Goal: Information Seeking & Learning: Learn about a topic

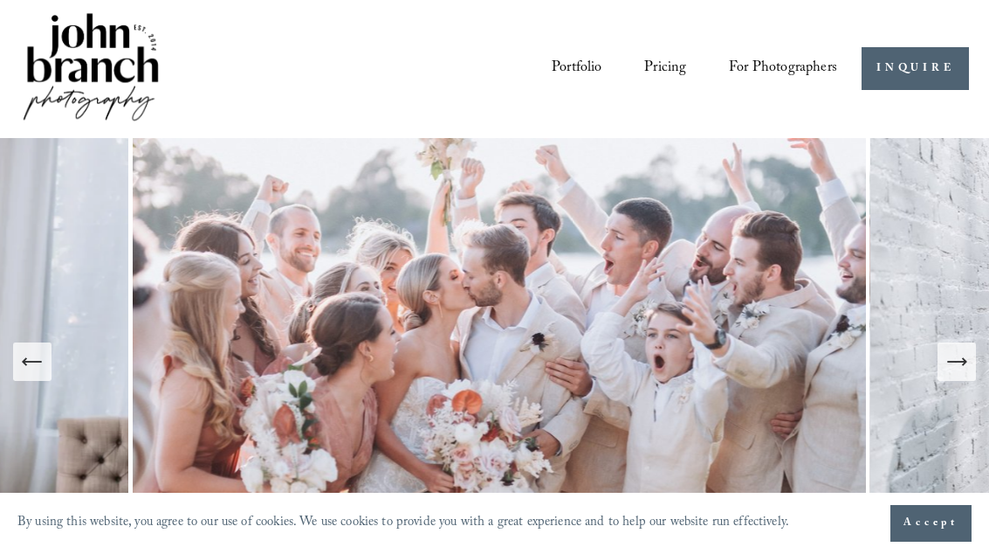
click at [587, 61] on link "Portfolio" at bounding box center [577, 68] width 50 height 31
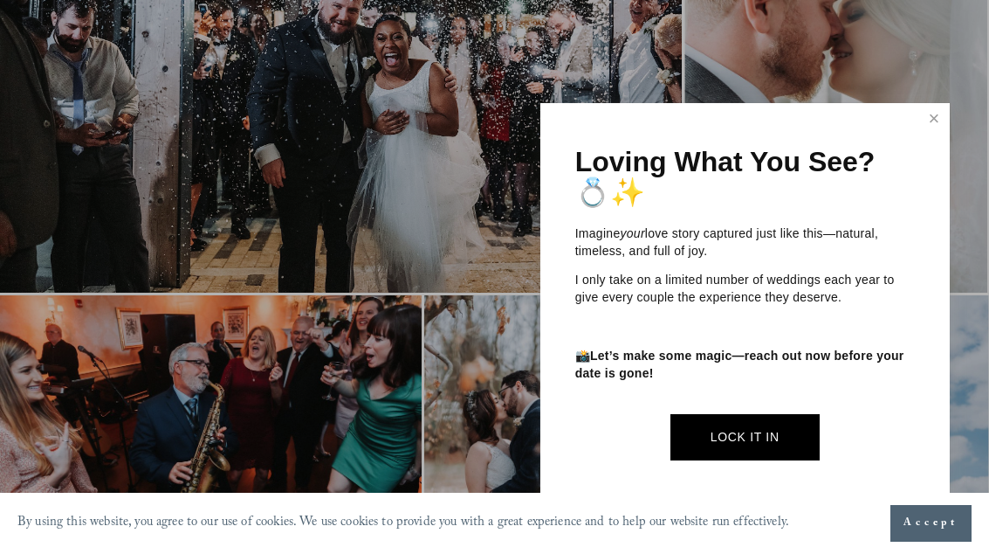
scroll to position [2773, 0]
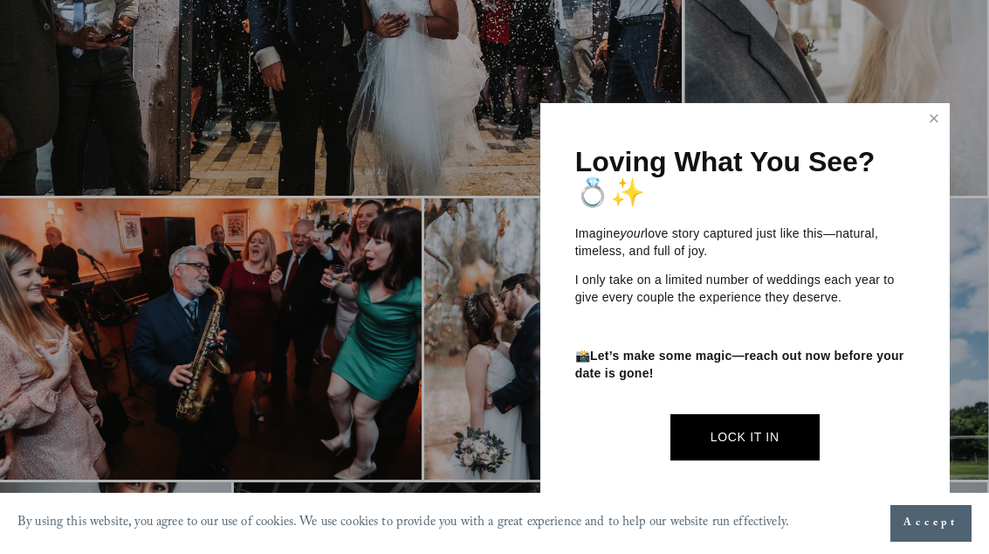
click at [937, 134] on link "Close" at bounding box center [934, 120] width 26 height 28
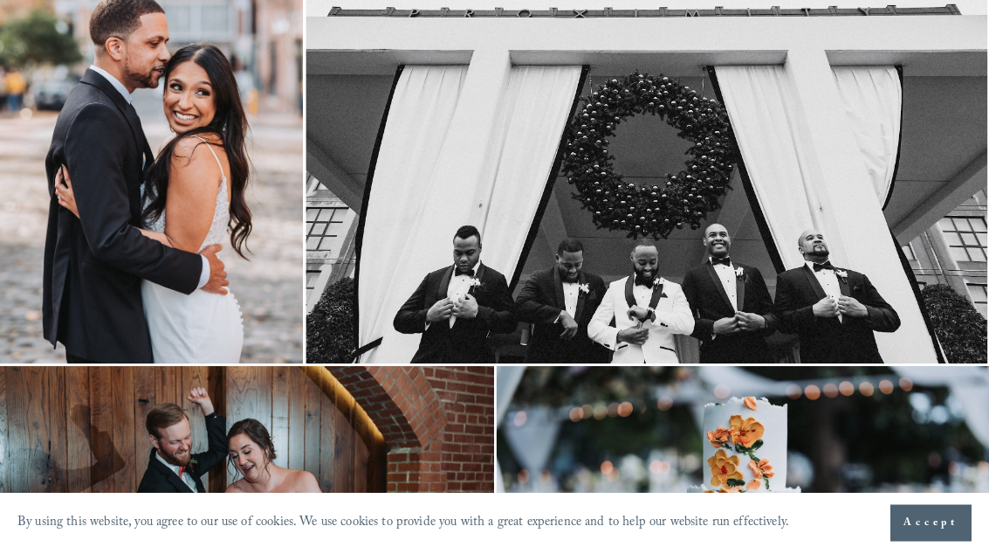
scroll to position [0, 0]
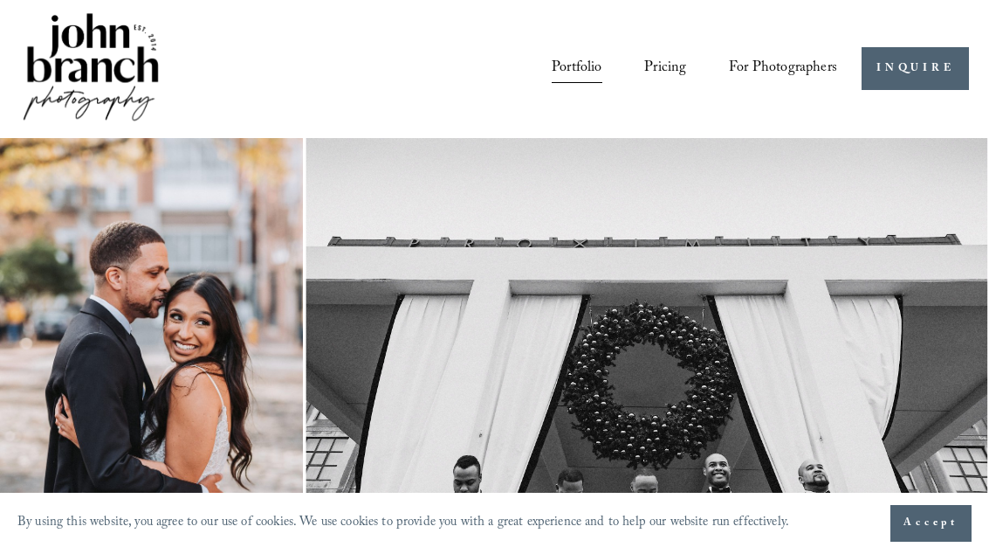
click at [665, 64] on link "Pricing" at bounding box center [665, 68] width 42 height 31
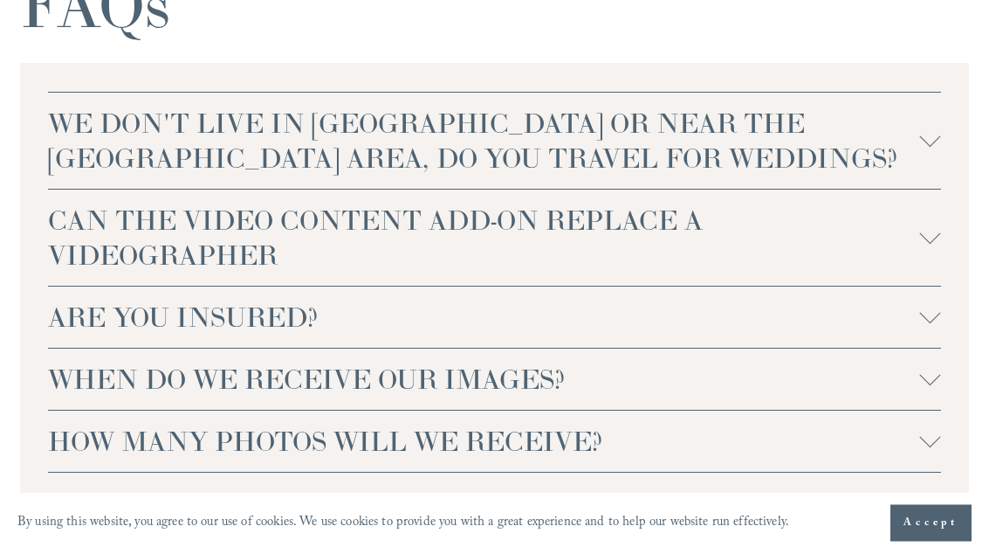
scroll to position [3757, 0]
click at [936, 126] on div at bounding box center [930, 136] width 21 height 21
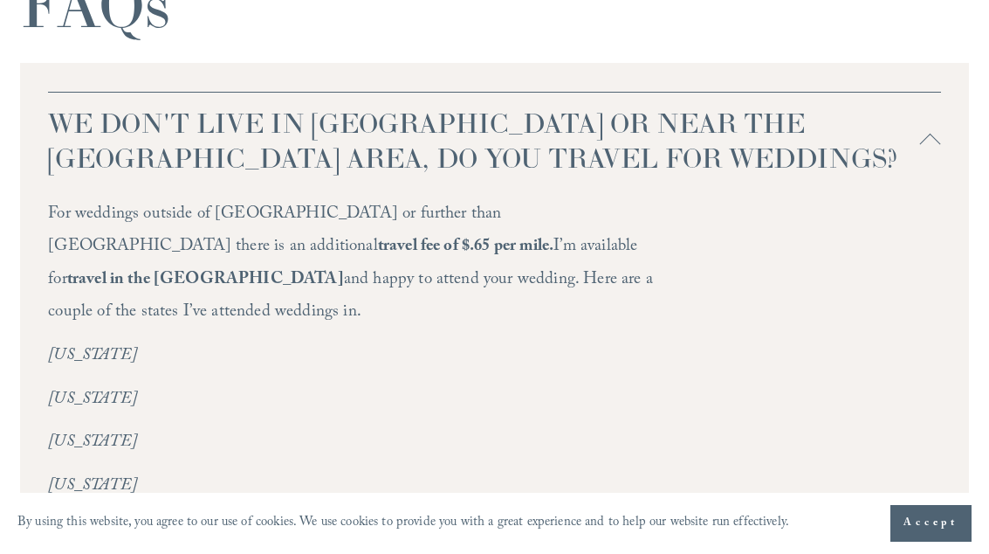
scroll to position [4103, 0]
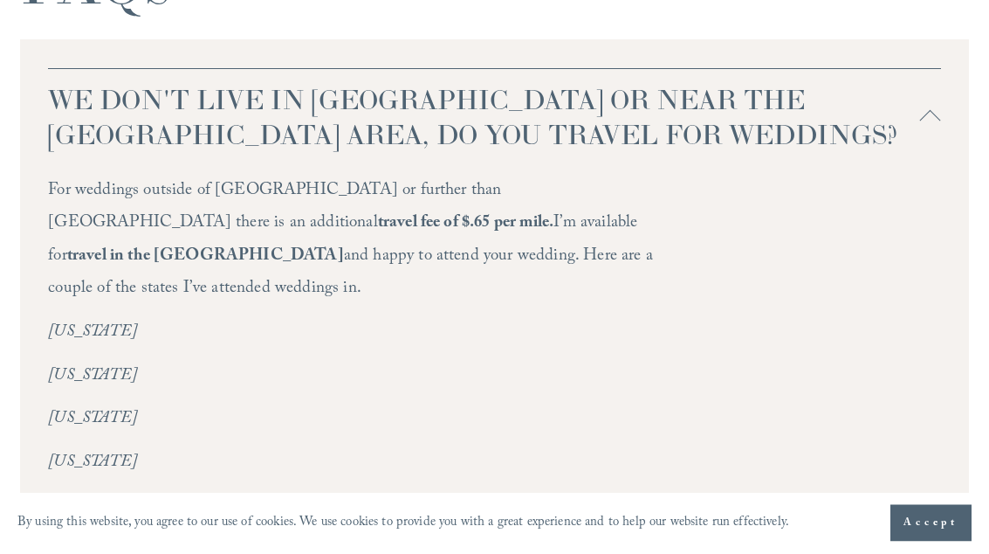
click at [933, 84] on button "WE DON'T LIVE IN NC OR NEAR THE RALEIGH AREA, DO YOU TRAVEL FOR WEDDINGS?" at bounding box center [494, 118] width 892 height 96
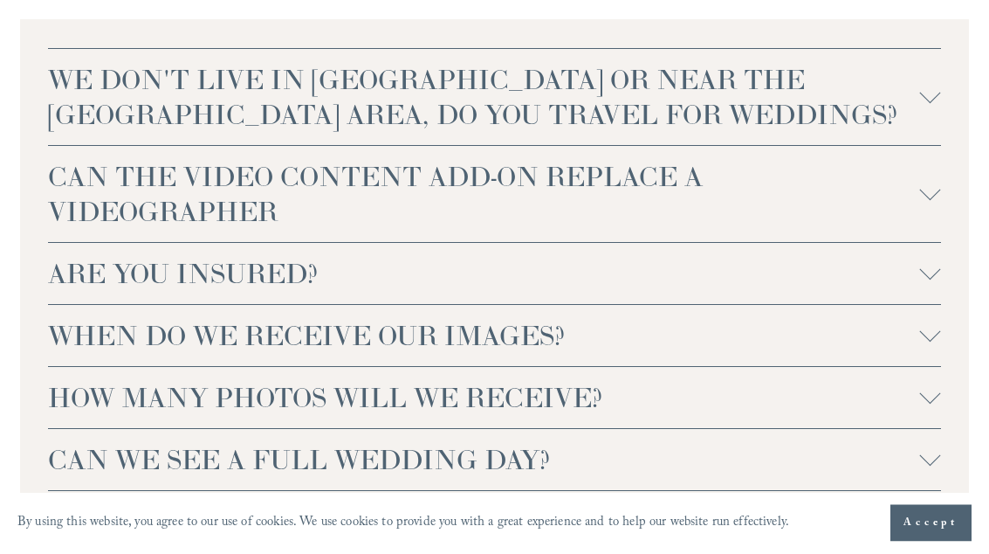
scroll to position [3800, 0]
click at [914, 256] on span "ARE YOU INSURED?" at bounding box center [483, 273] width 871 height 35
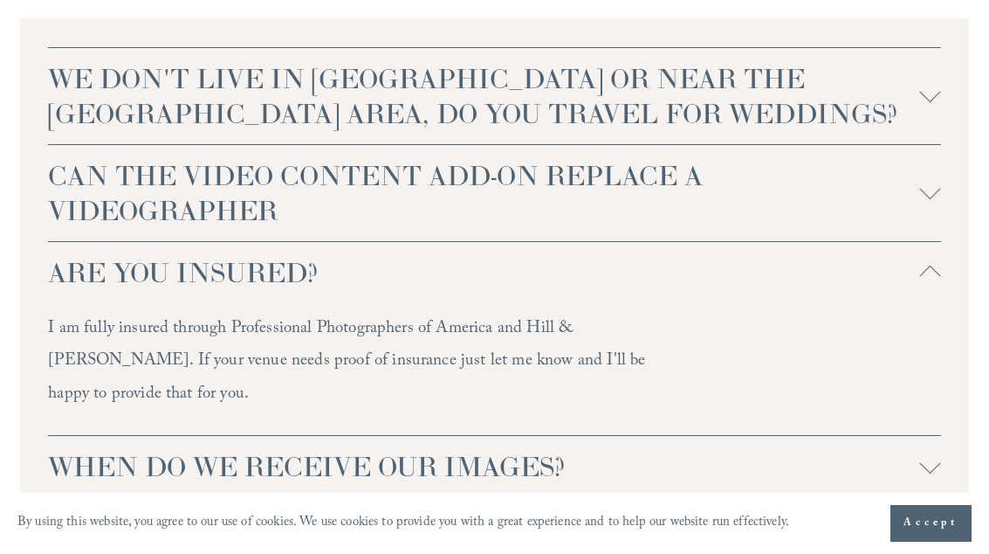
click at [910, 258] on span "ARE YOU INSURED?" at bounding box center [483, 272] width 871 height 35
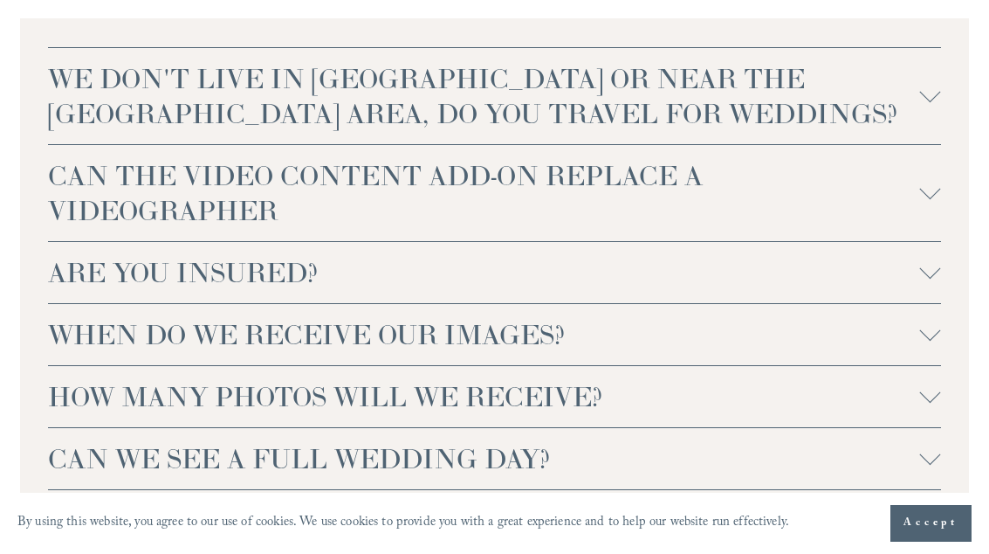
click at [929, 437] on button "CAN WE SEE A FULL WEDDING DAY?" at bounding box center [494, 458] width 892 height 61
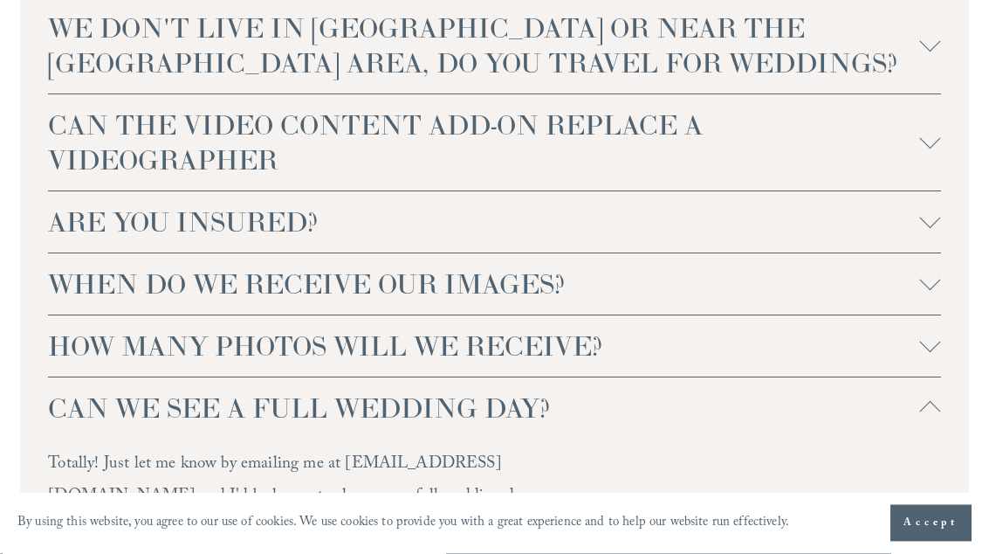
scroll to position [3859, 0]
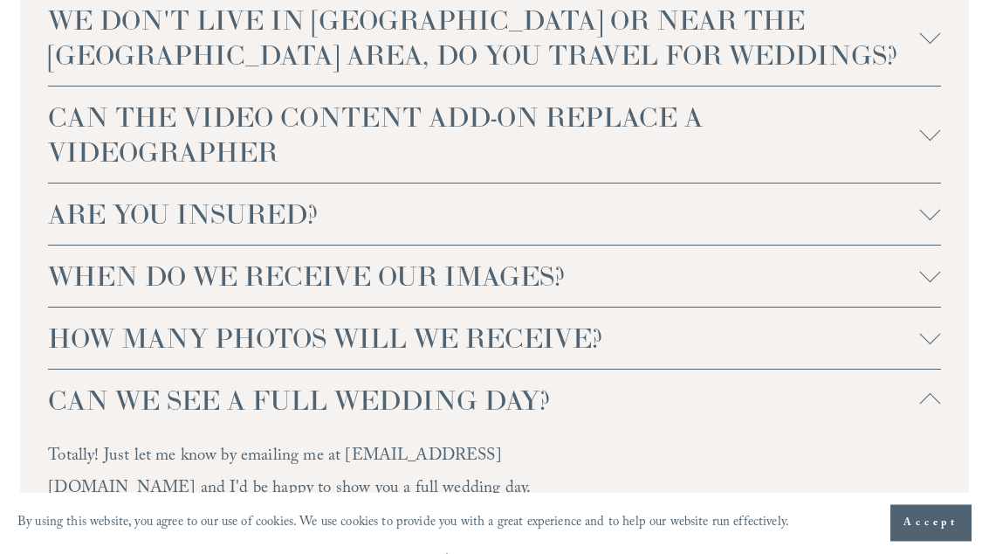
click at [912, 353] on button "HOW MANY PHOTOS WILL WE RECEIVE?" at bounding box center [494, 338] width 892 height 61
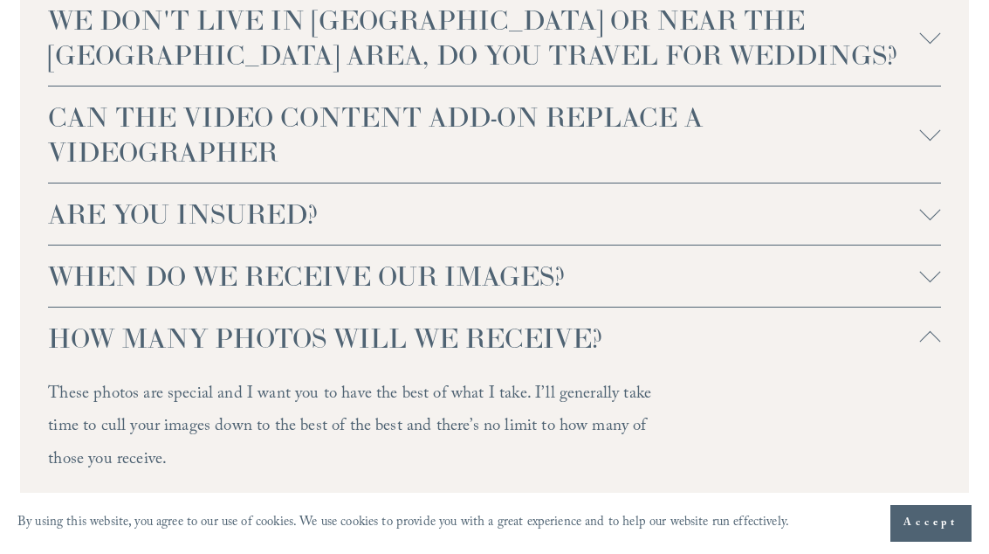
click at [932, 331] on div at bounding box center [930, 341] width 21 height 21
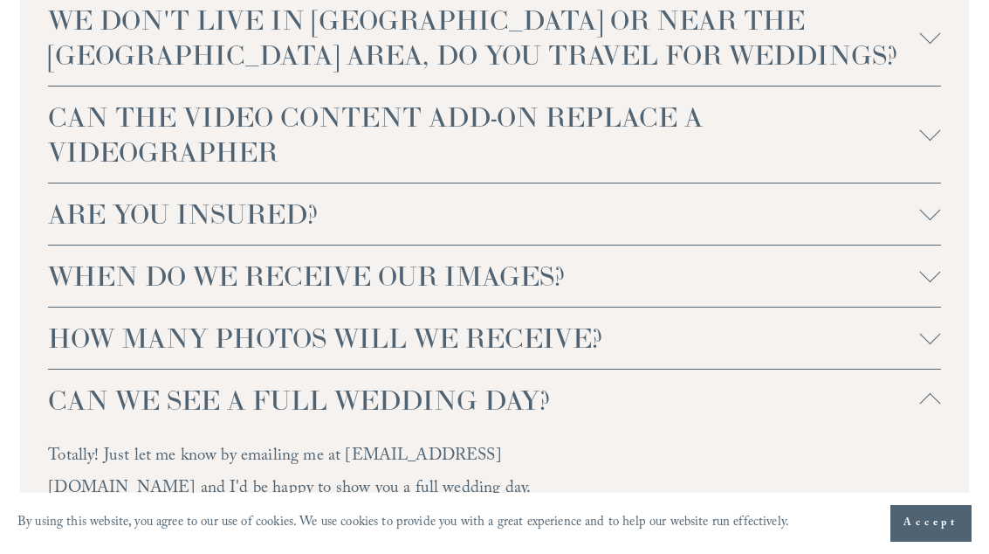
click at [935, 393] on div at bounding box center [930, 403] width 21 height 21
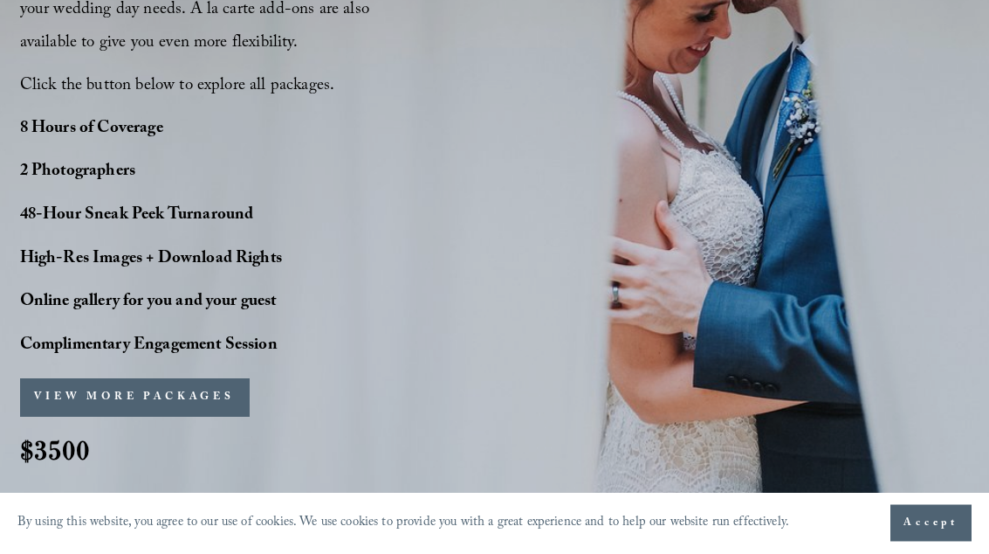
scroll to position [1348, 0]
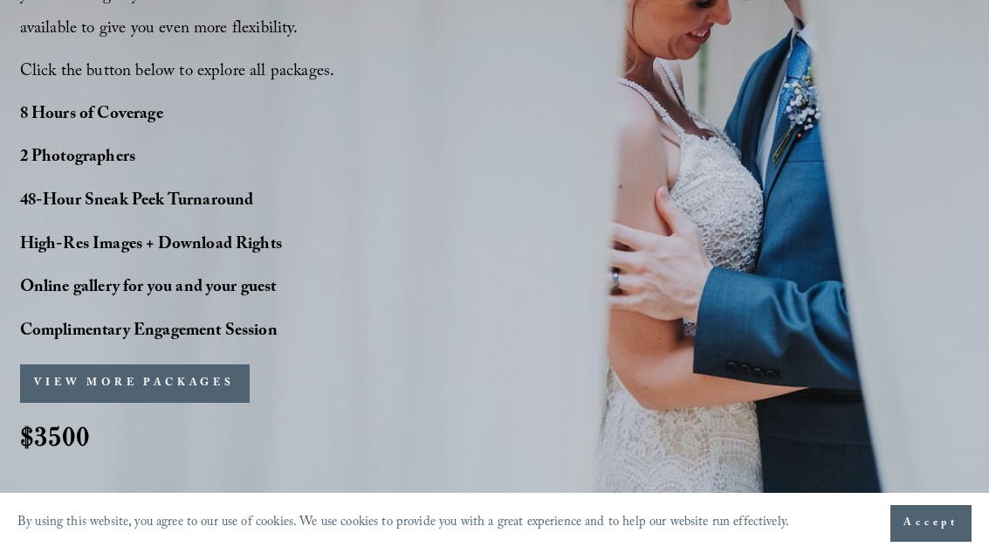
click at [228, 366] on button "VIEW MORE PACKAGES" at bounding box center [135, 383] width 230 height 38
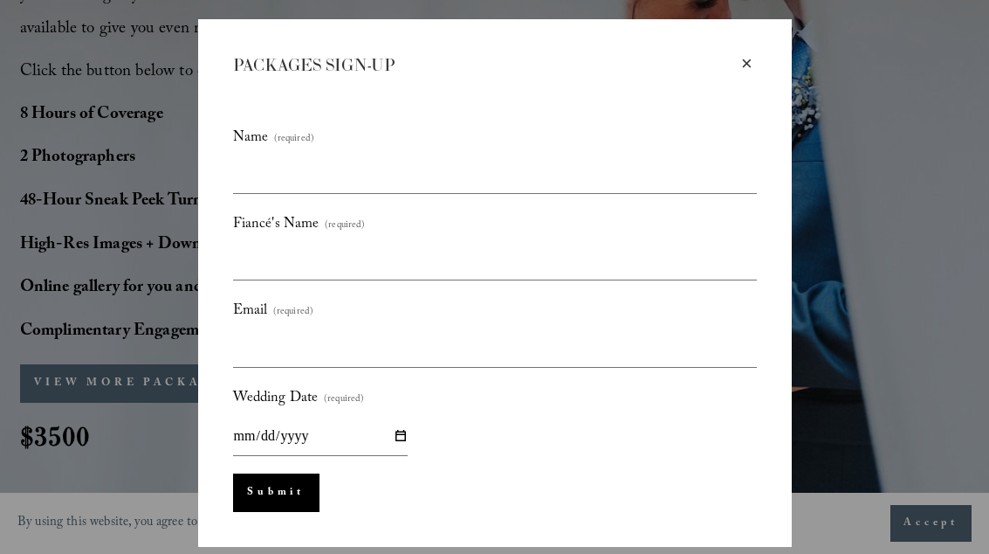
click at [745, 63] on div "×" at bounding box center [747, 63] width 19 height 19
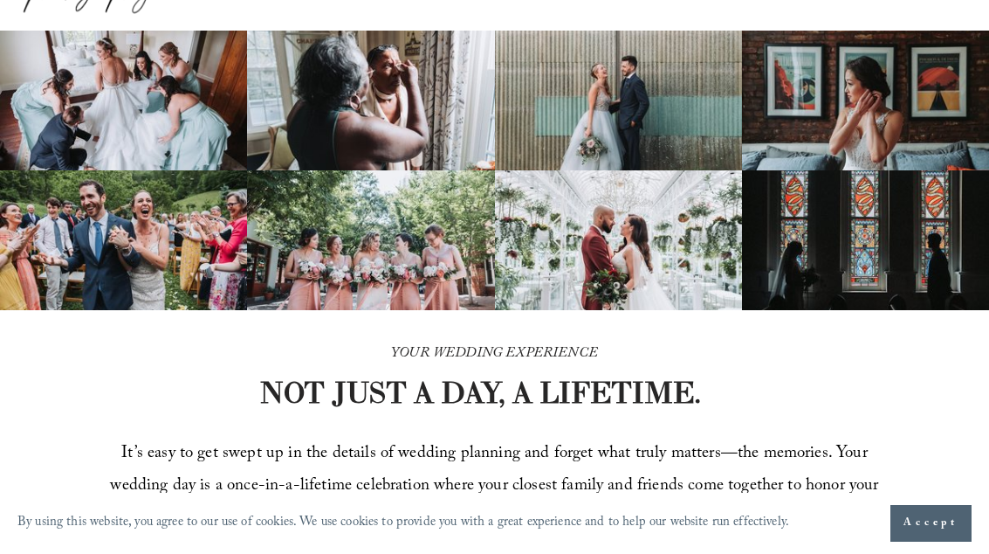
scroll to position [0, 0]
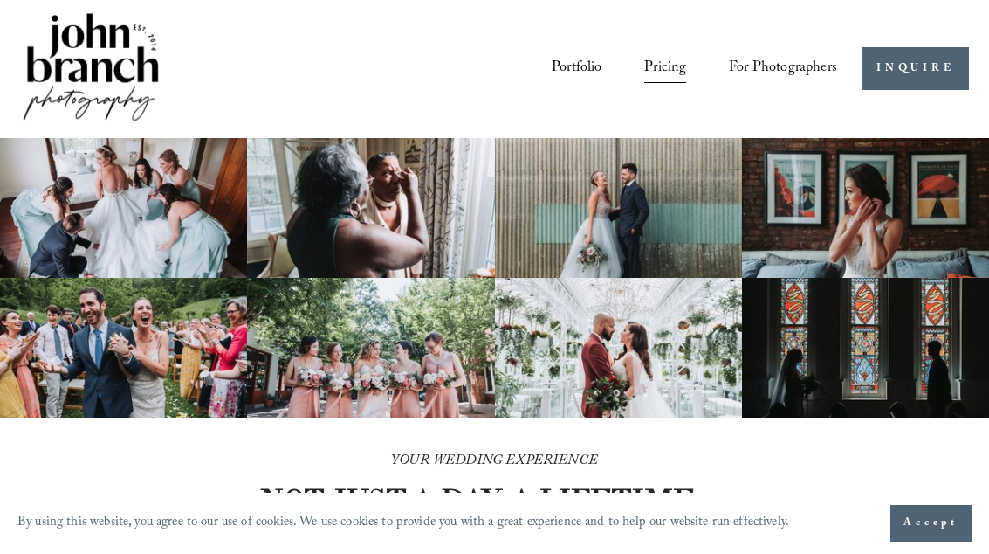
click at [588, 81] on link "Portfolio" at bounding box center [577, 68] width 50 height 31
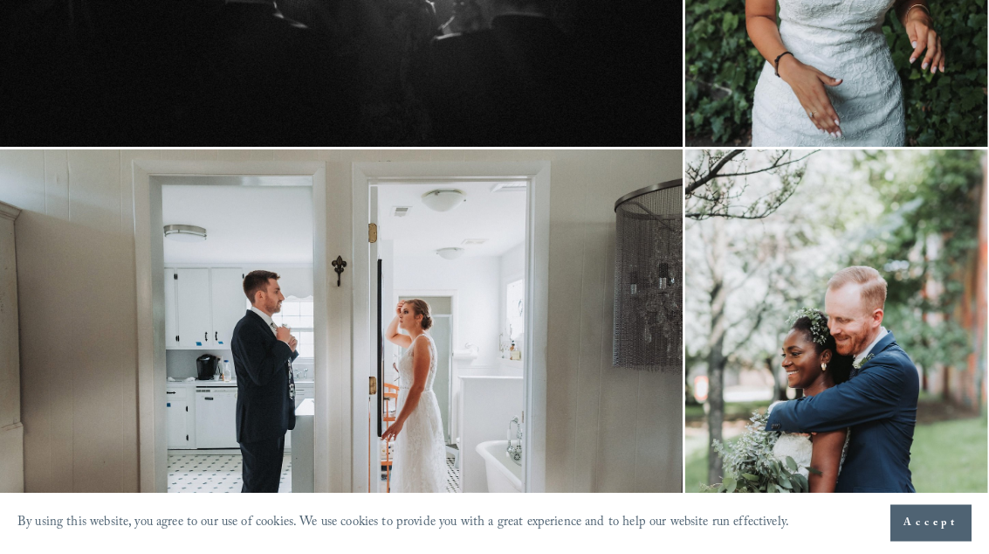
scroll to position [1135, 0]
